Goal: Task Accomplishment & Management: Manage account settings

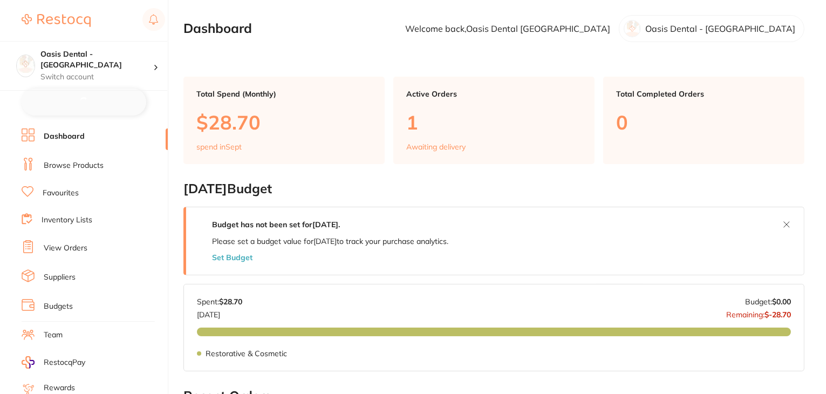
checkbox input "false"
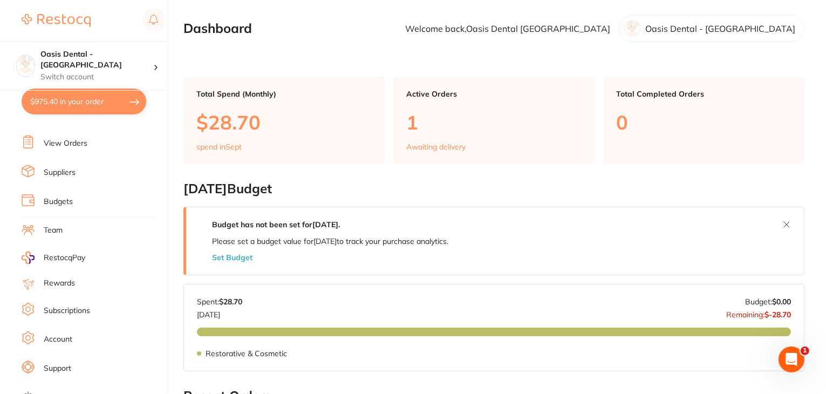
scroll to position [108, 0]
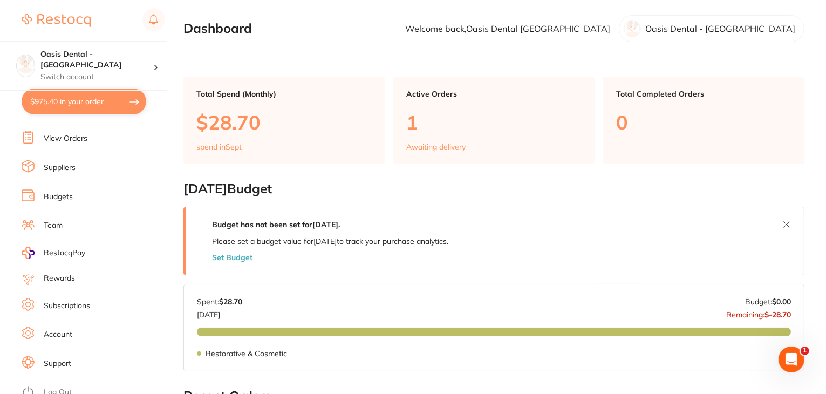
click at [76, 301] on link "Subscriptions" at bounding box center [67, 306] width 46 height 11
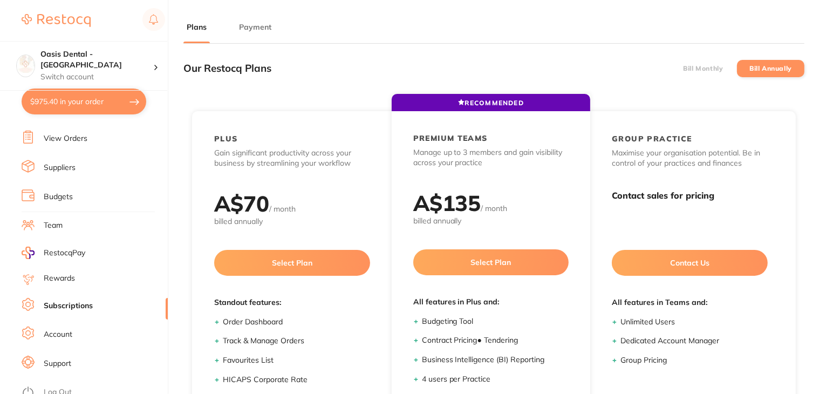
click at [262, 30] on button "Payment" at bounding box center [255, 27] width 39 height 10
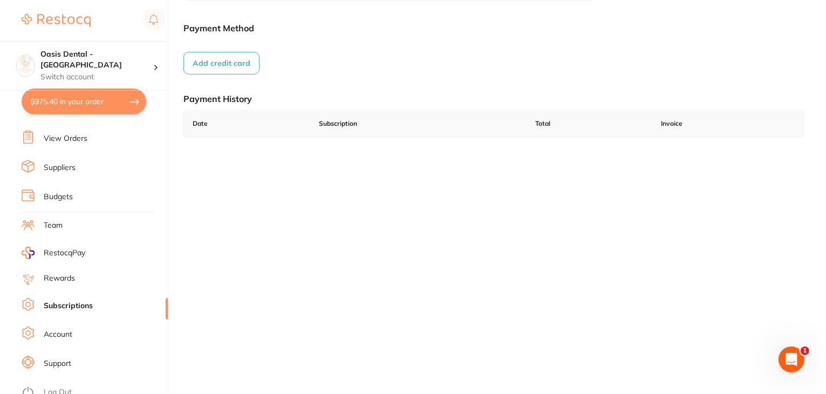
scroll to position [149, 0]
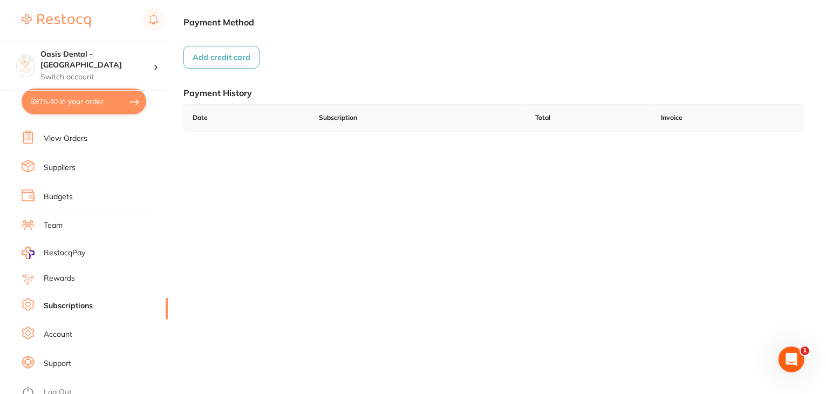
click at [58, 389] on link "Log Out" at bounding box center [58, 392] width 28 height 11
